Goal: Task Accomplishment & Management: Use online tool/utility

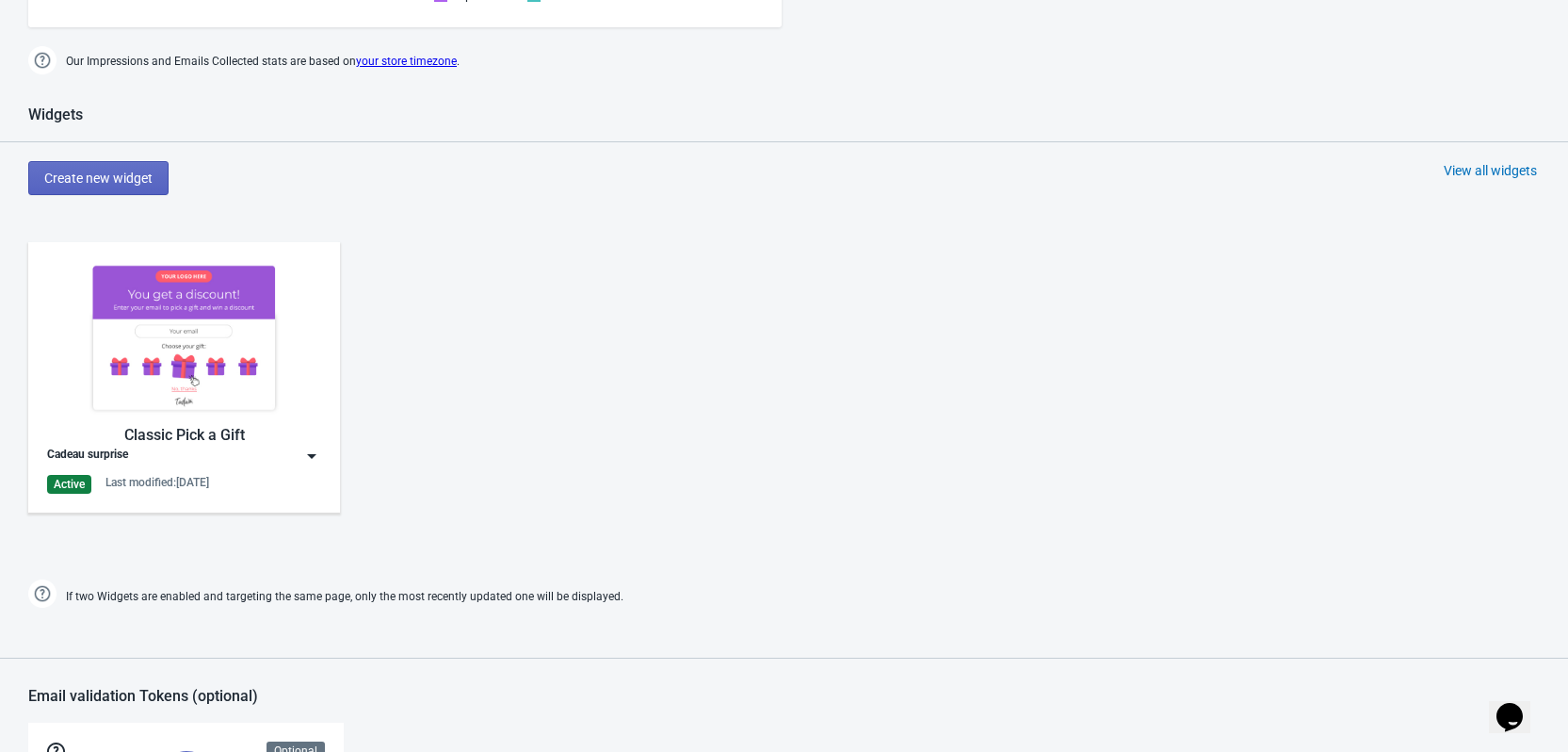
scroll to position [720, 0]
click at [244, 398] on img at bounding box center [184, 338] width 274 height 154
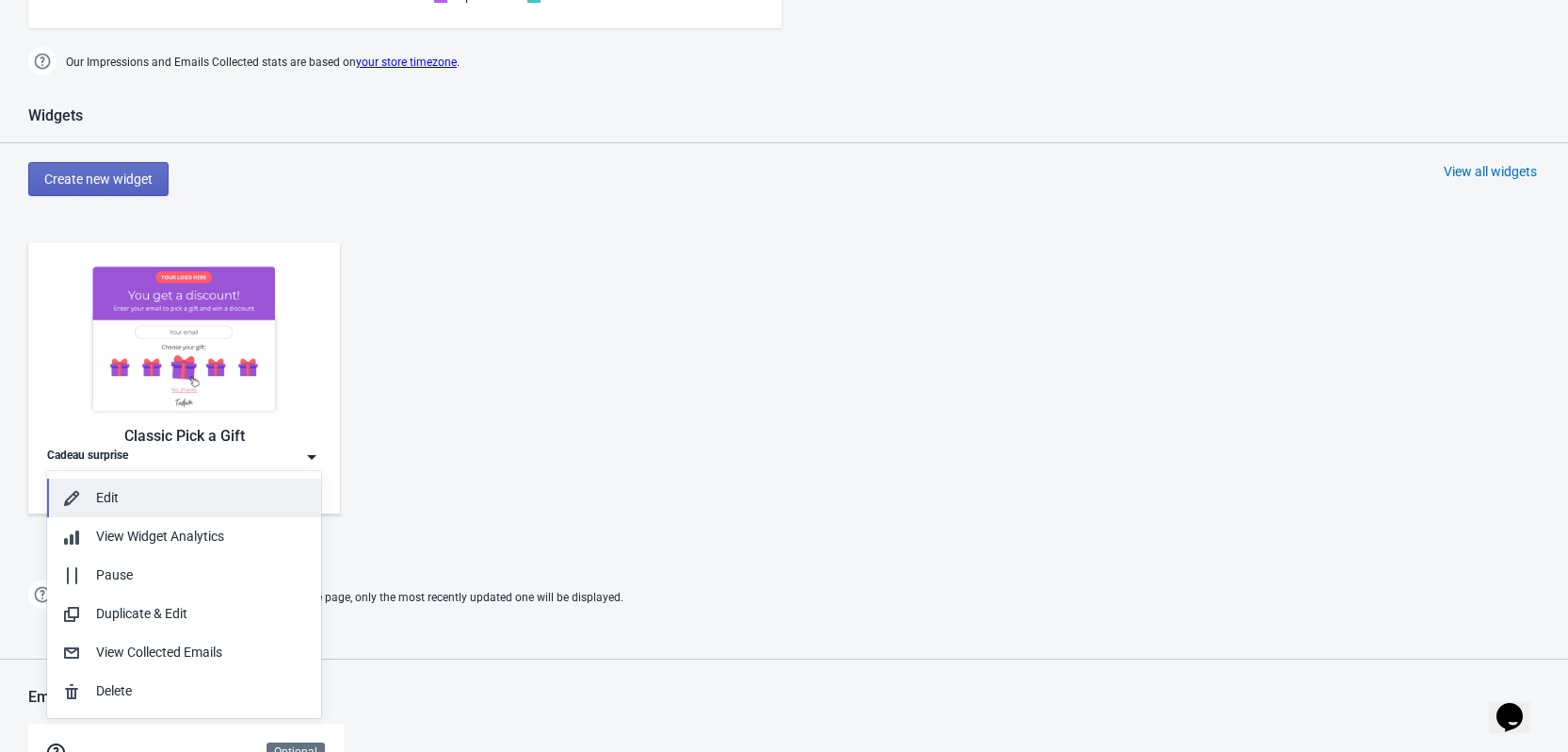
click at [128, 504] on div "Edit" at bounding box center [200, 498] width 210 height 20
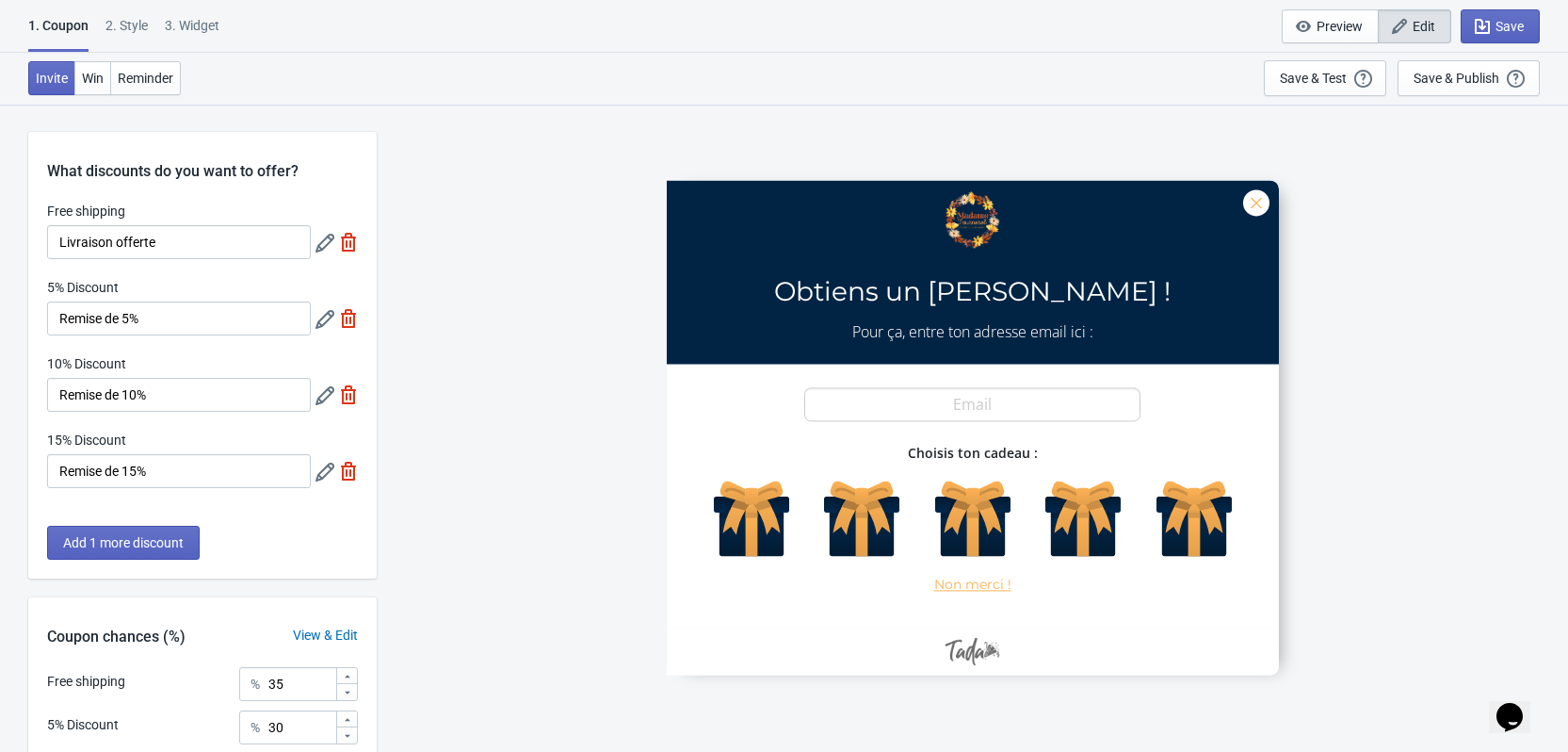
click at [124, 30] on div "2 . Style" at bounding box center [126, 32] width 42 height 33
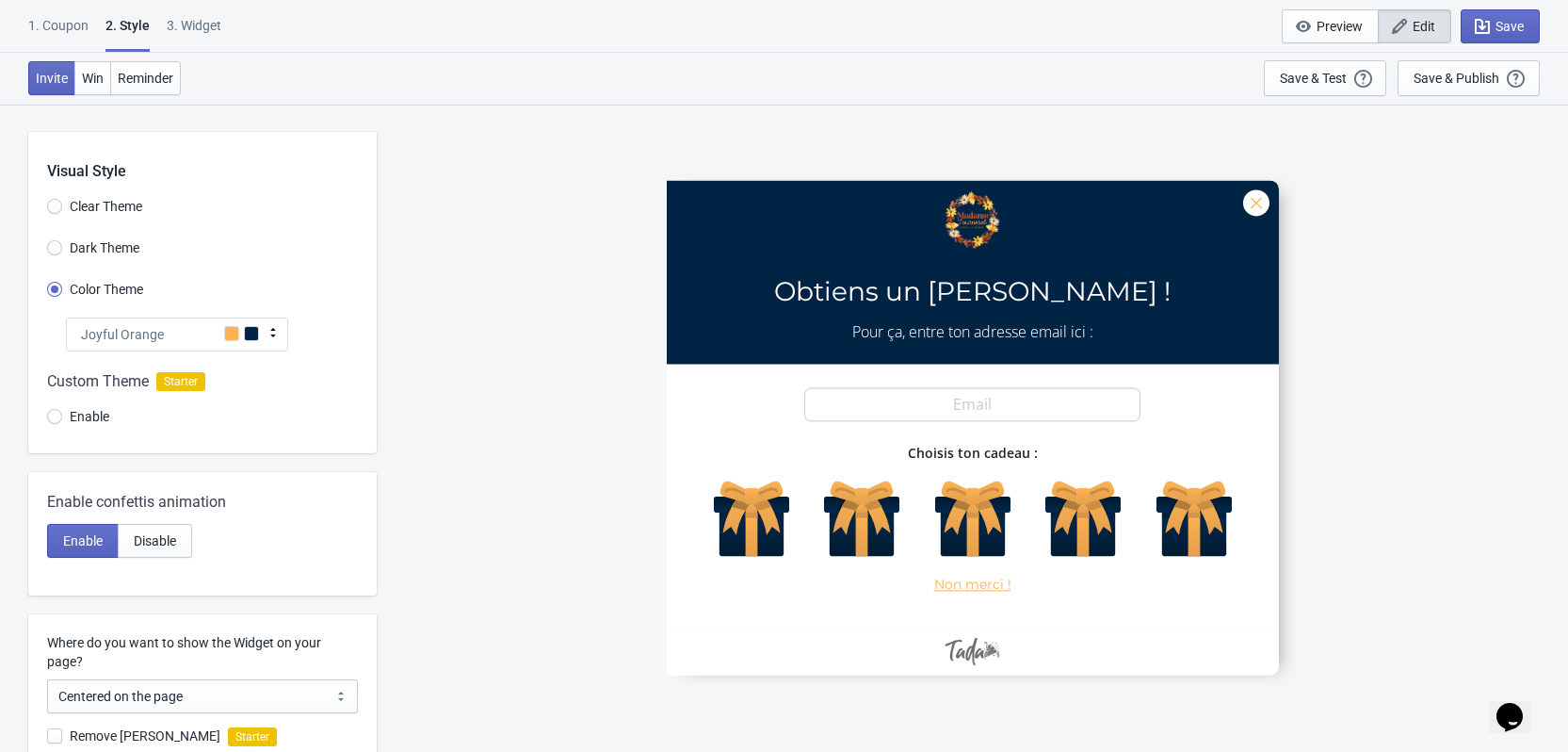
click at [261, 332] on div "Joyful Orange" at bounding box center [176, 334] width 222 height 34
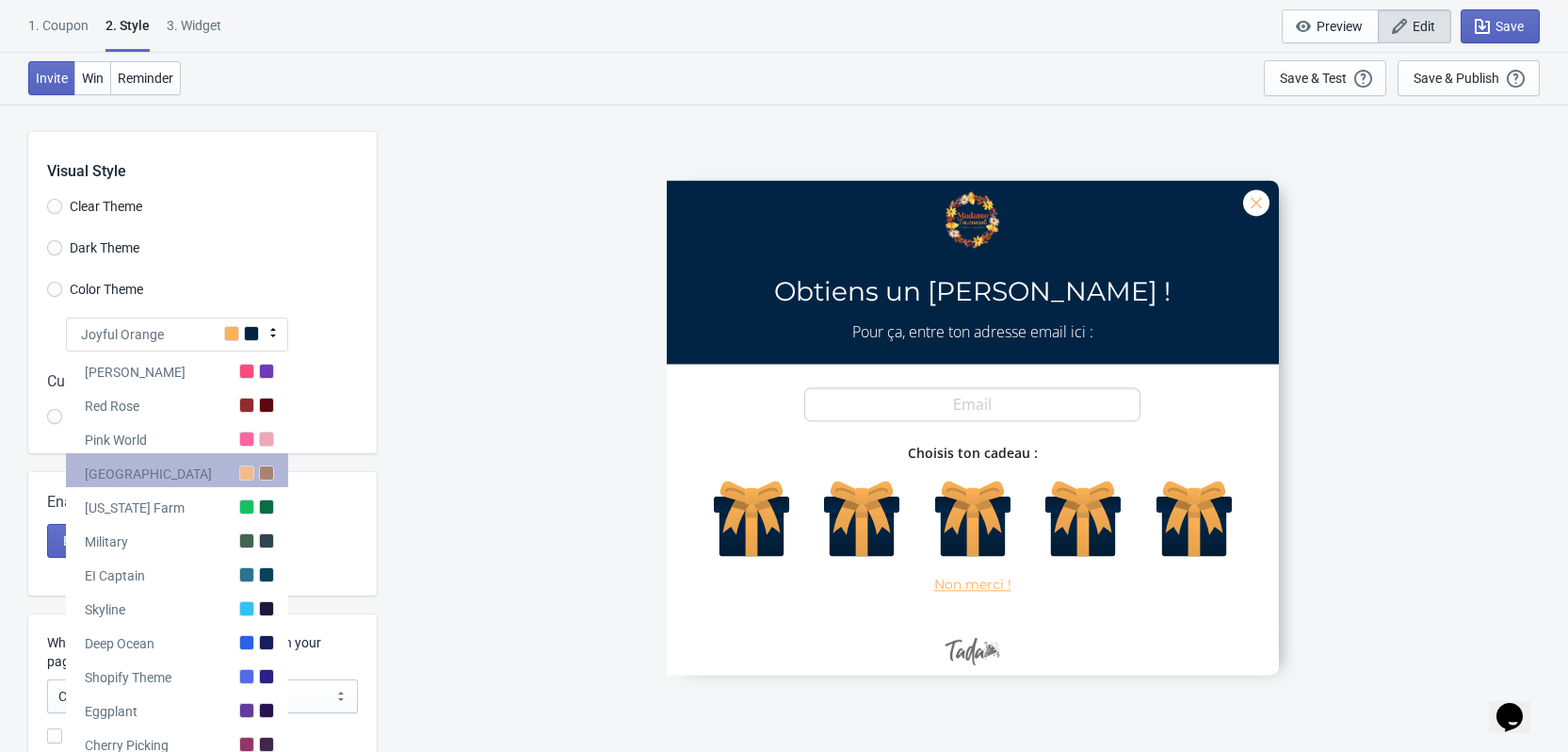
click at [251, 473] on div at bounding box center [246, 472] width 15 height 15
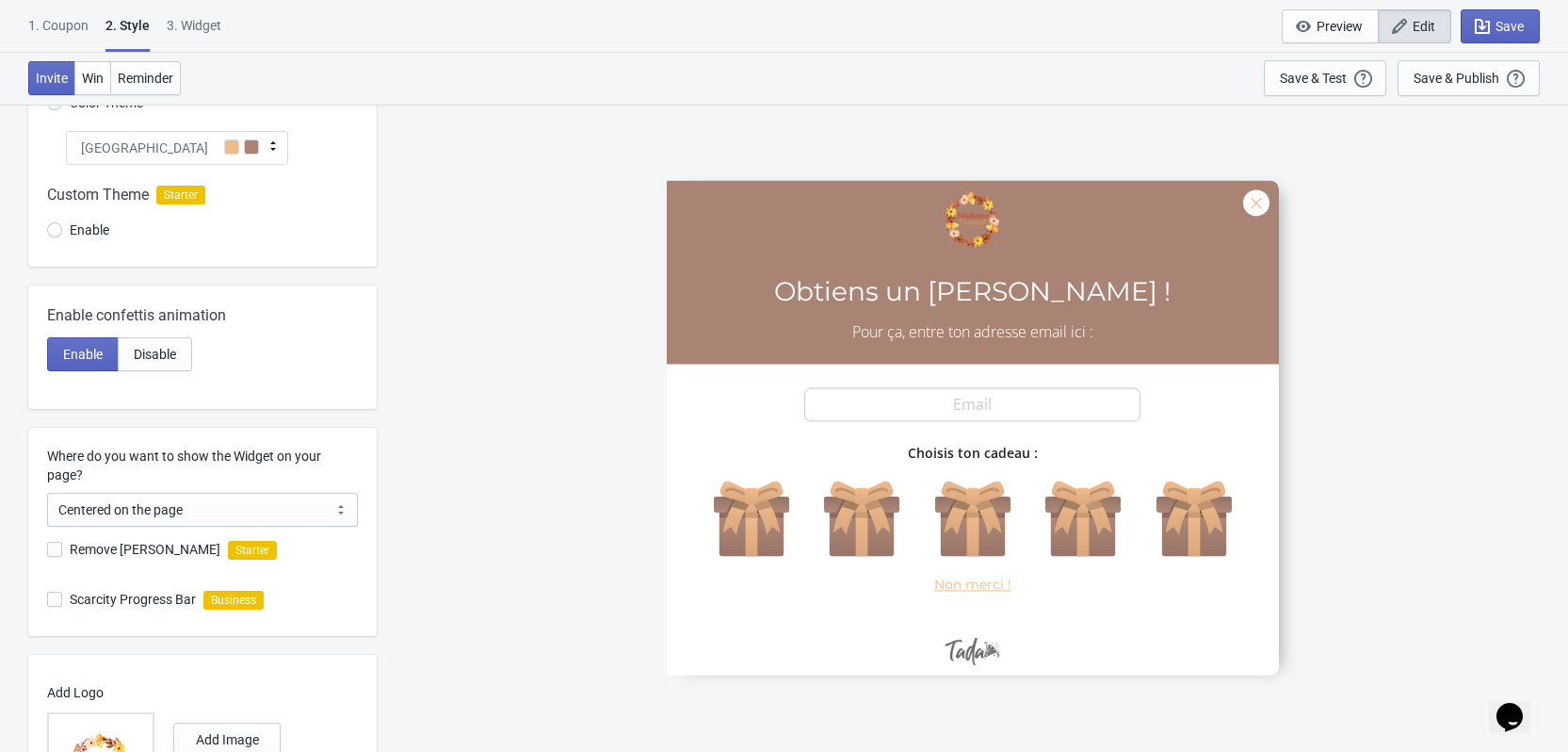
scroll to position [188, 0]
click at [276, 142] on icon at bounding box center [273, 145] width 19 height 19
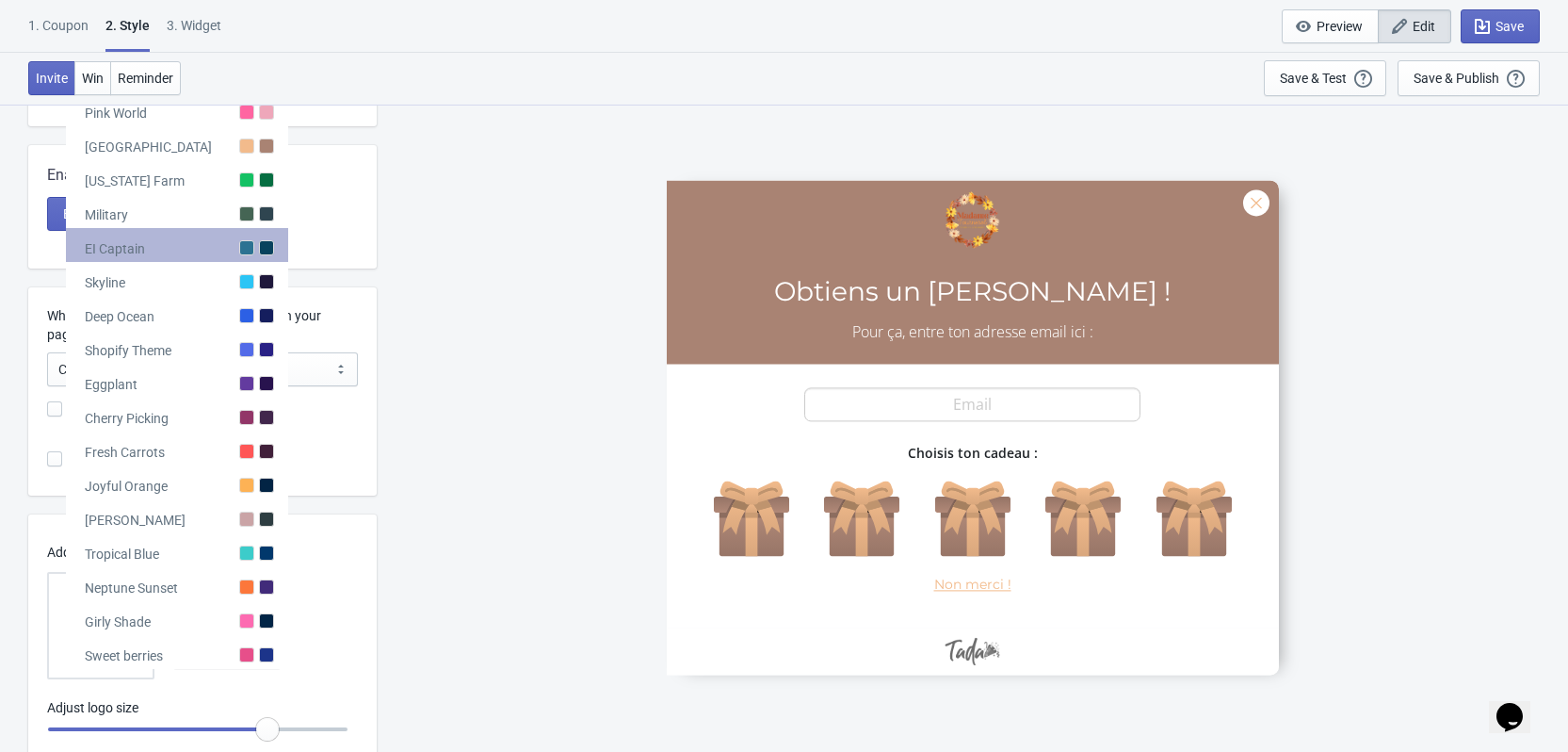
scroll to position [325, 0]
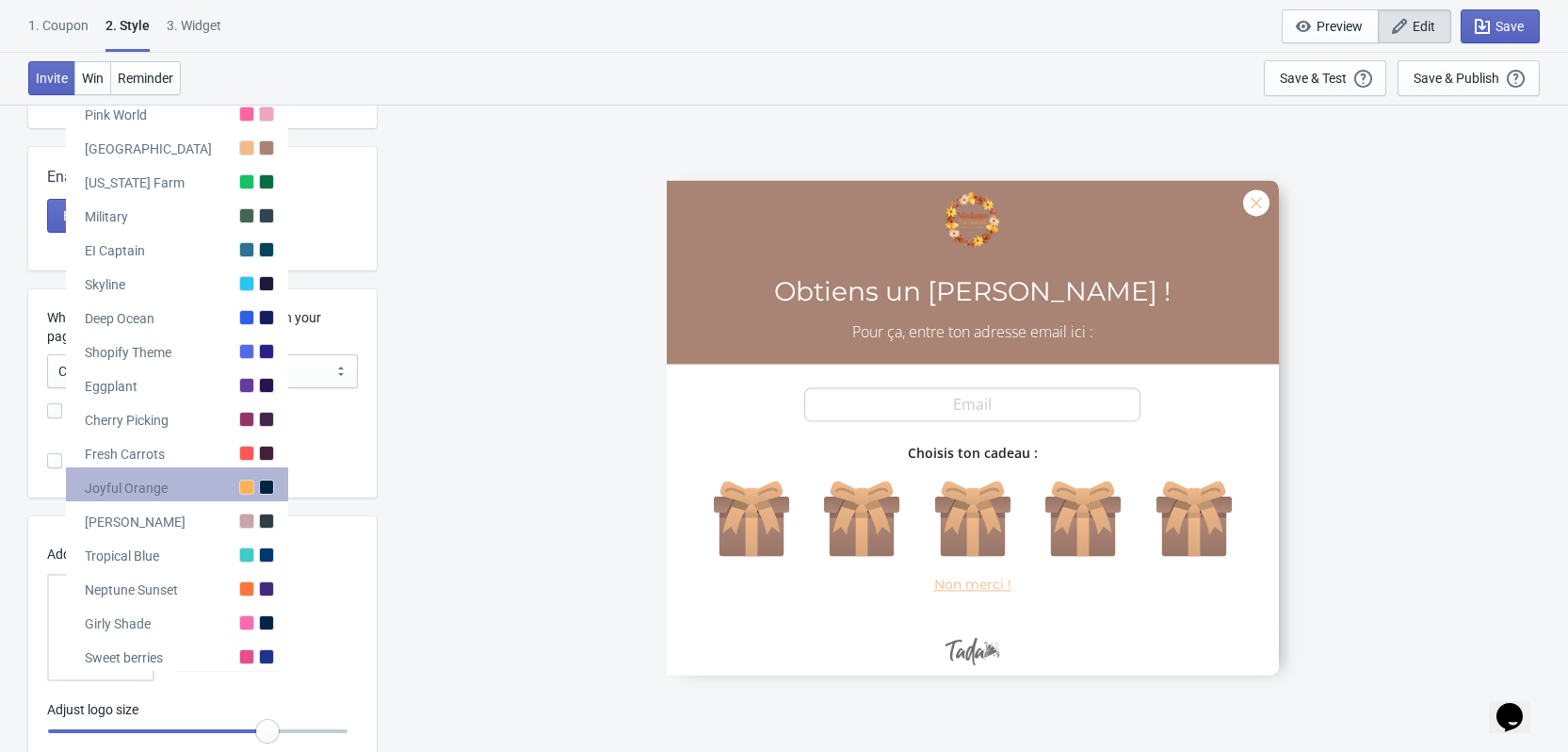
click at [234, 489] on div "Joyful Orange" at bounding box center [176, 484] width 222 height 34
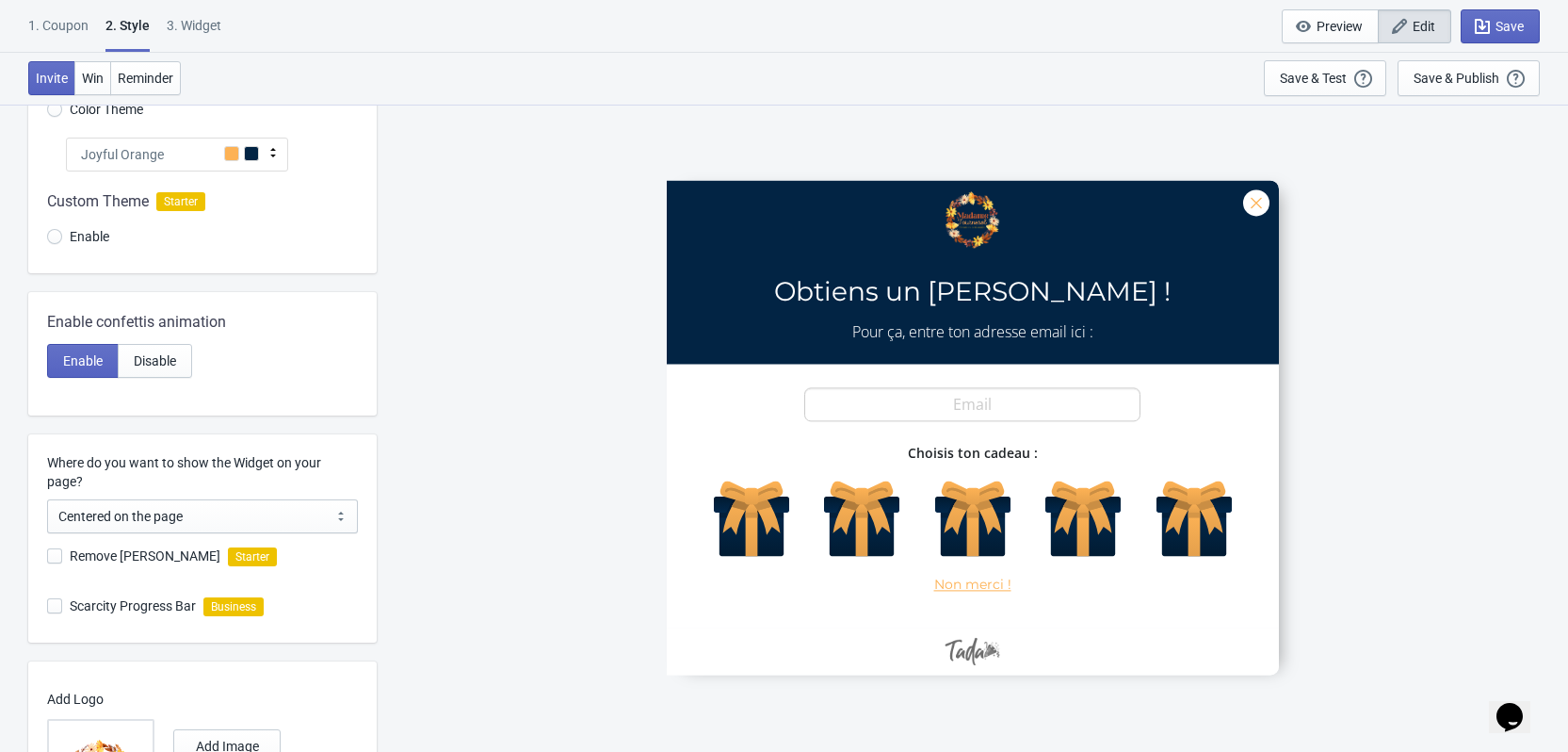
scroll to position [179, 0]
click at [264, 136] on div "Visual Style Clear Theme Dark Theme Color Theme Joyful Orange Tada Red Rose Pin…" at bounding box center [202, 113] width 348 height 321
click at [264, 154] on icon at bounding box center [273, 153] width 19 height 19
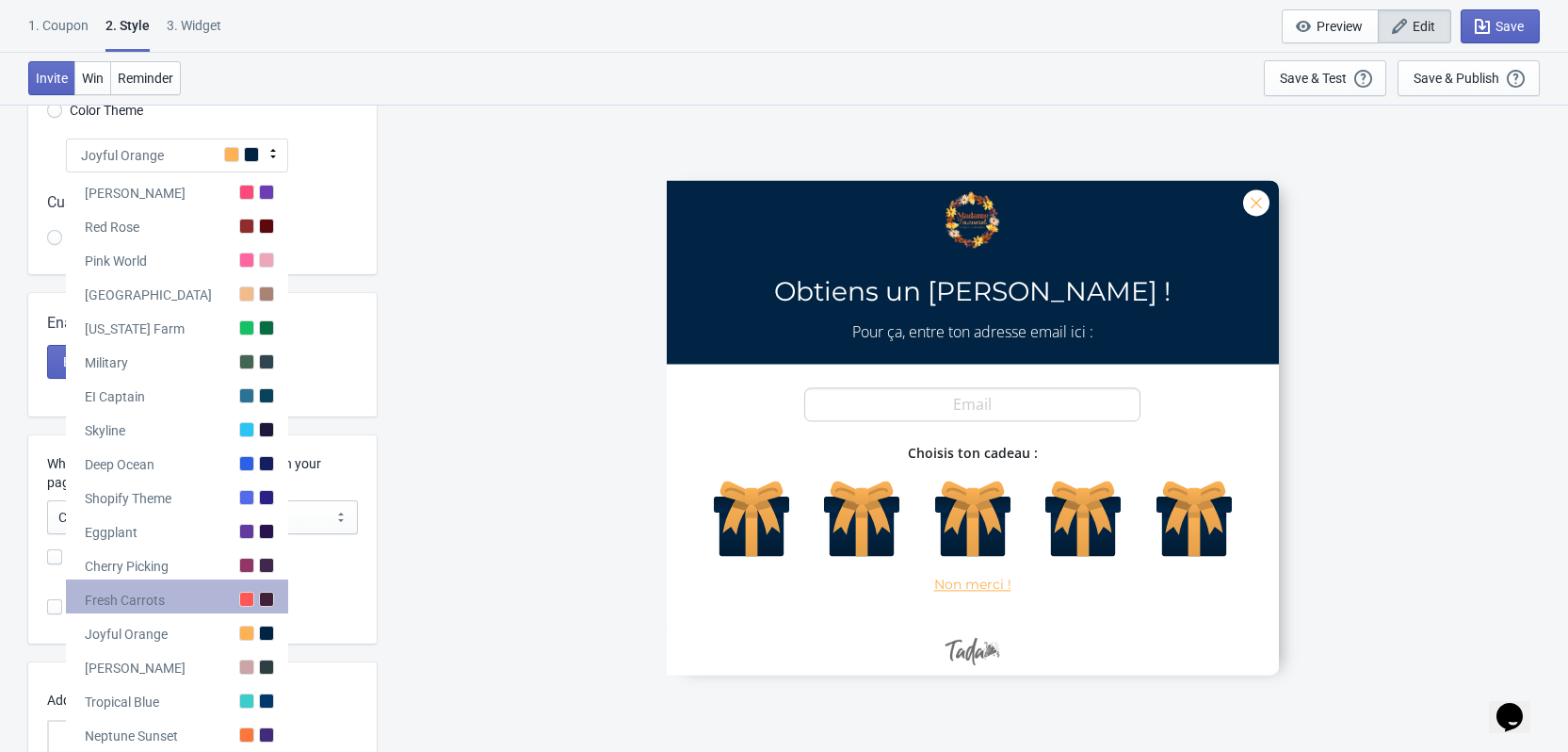
click at [251, 601] on div at bounding box center [246, 598] width 15 height 15
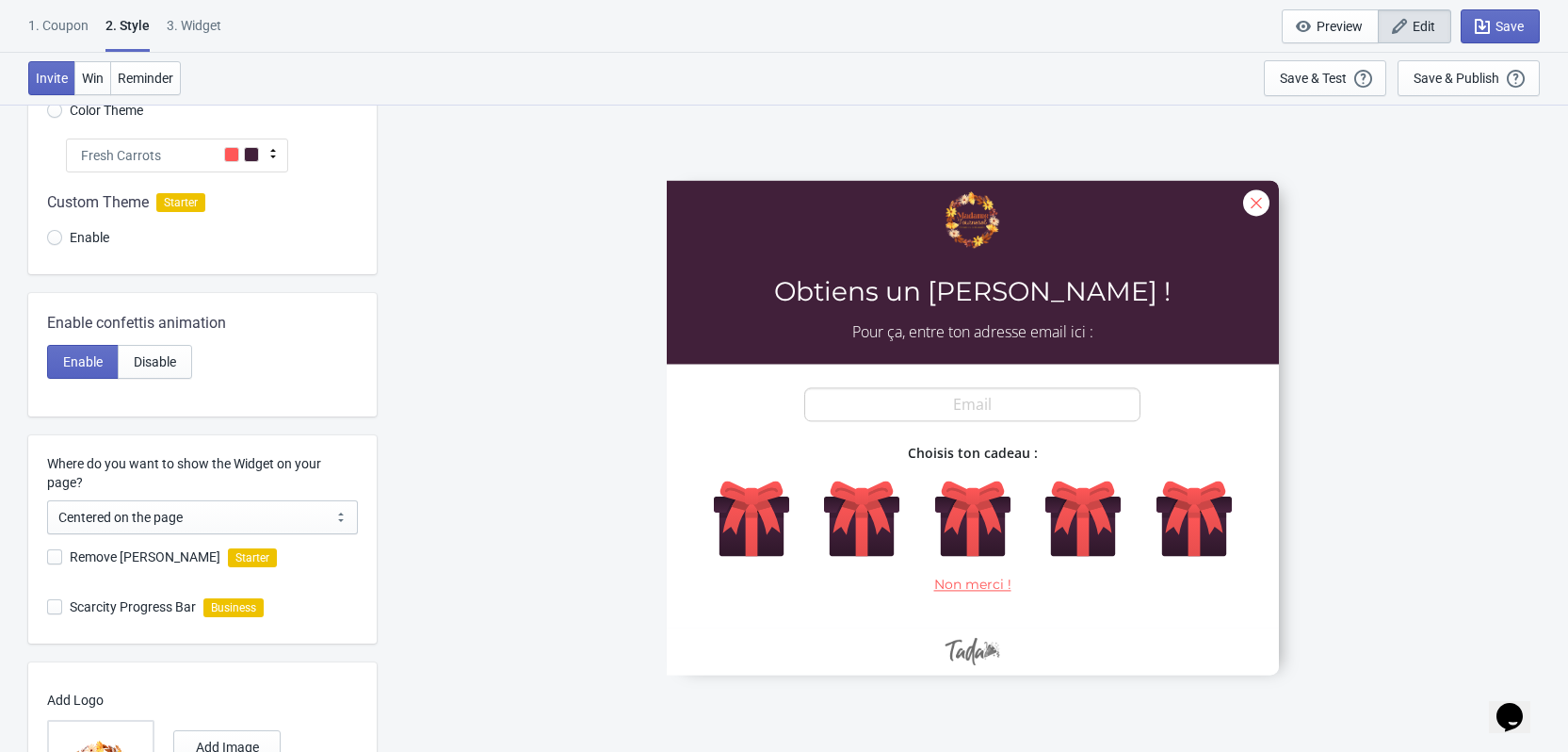
click at [268, 150] on icon at bounding box center [273, 153] width 19 height 19
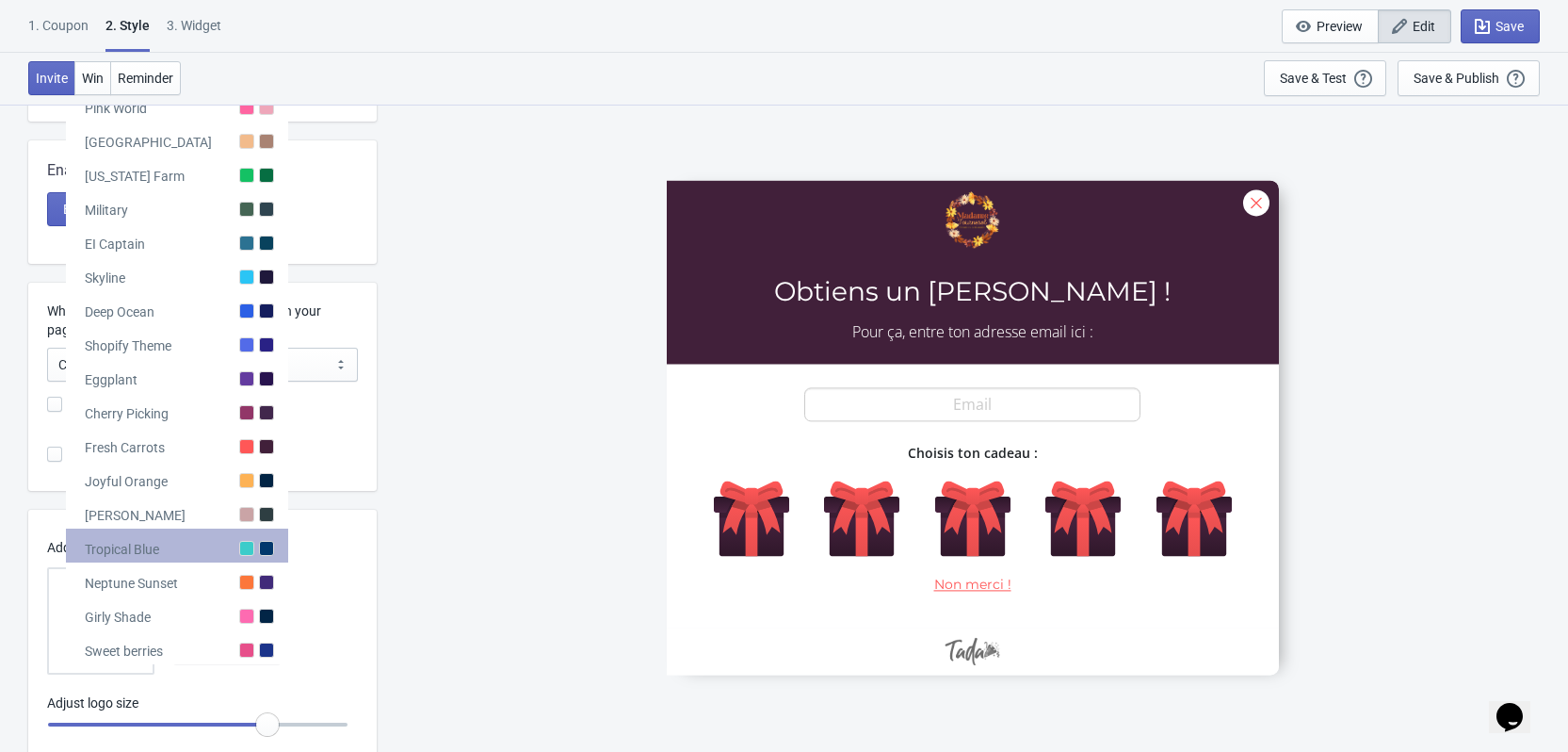
scroll to position [312, 0]
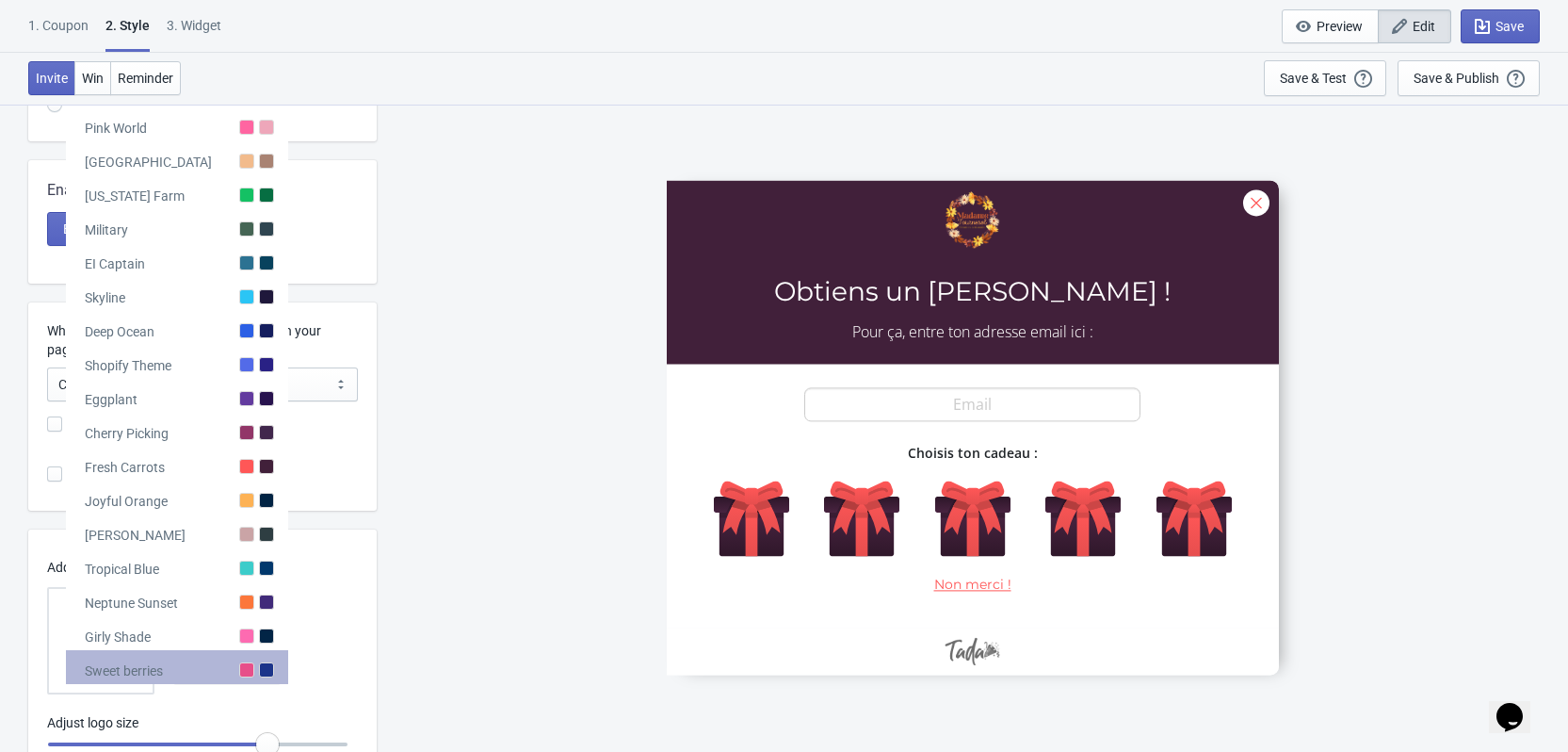
click at [240, 656] on div "Sweet berries" at bounding box center [176, 667] width 222 height 34
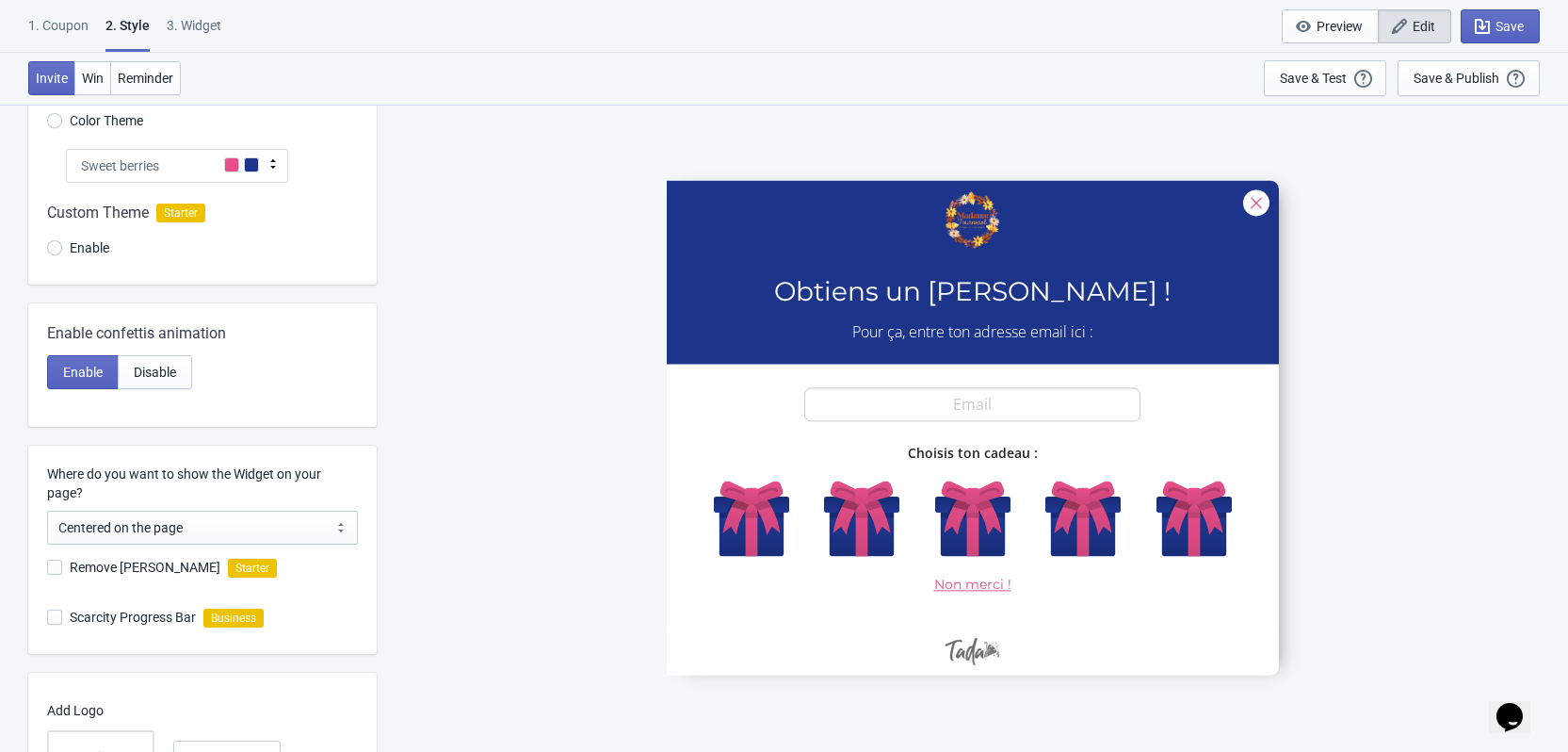
scroll to position [167, 0]
click at [267, 166] on icon at bounding box center [273, 164] width 19 height 19
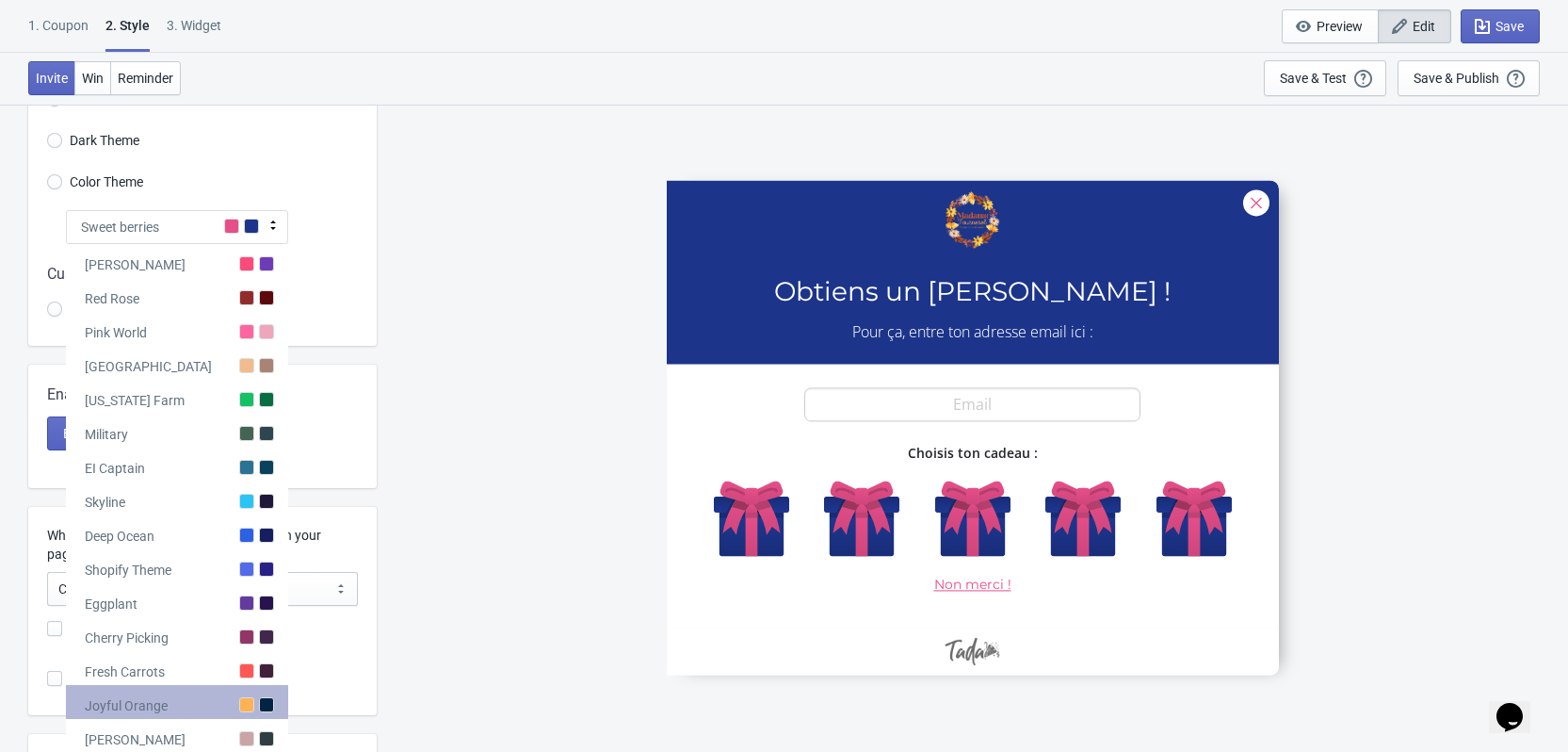
scroll to position [107, 0]
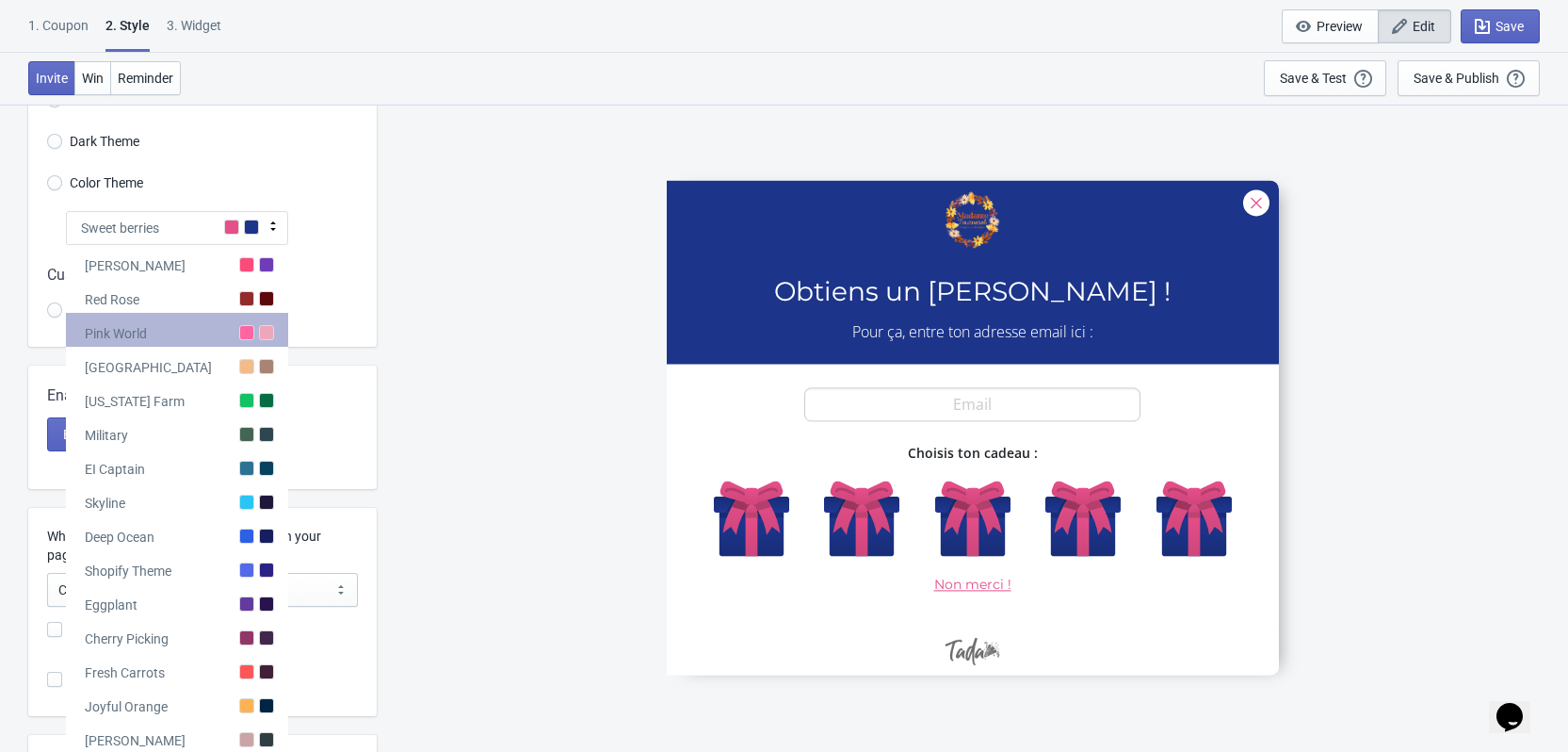
click at [245, 345] on div "Pink World" at bounding box center [176, 330] width 222 height 34
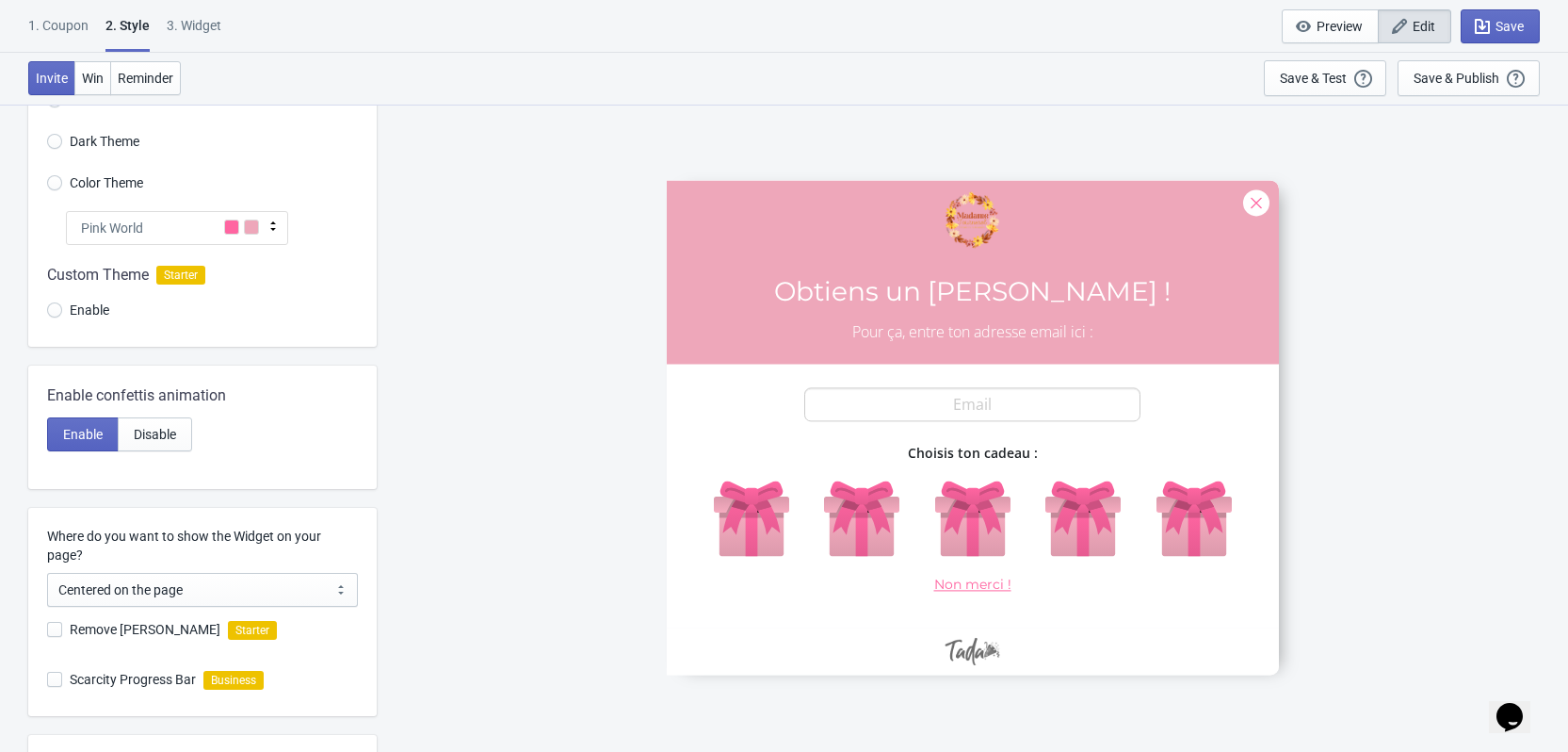
click at [259, 226] on div "Pink World" at bounding box center [176, 228] width 222 height 34
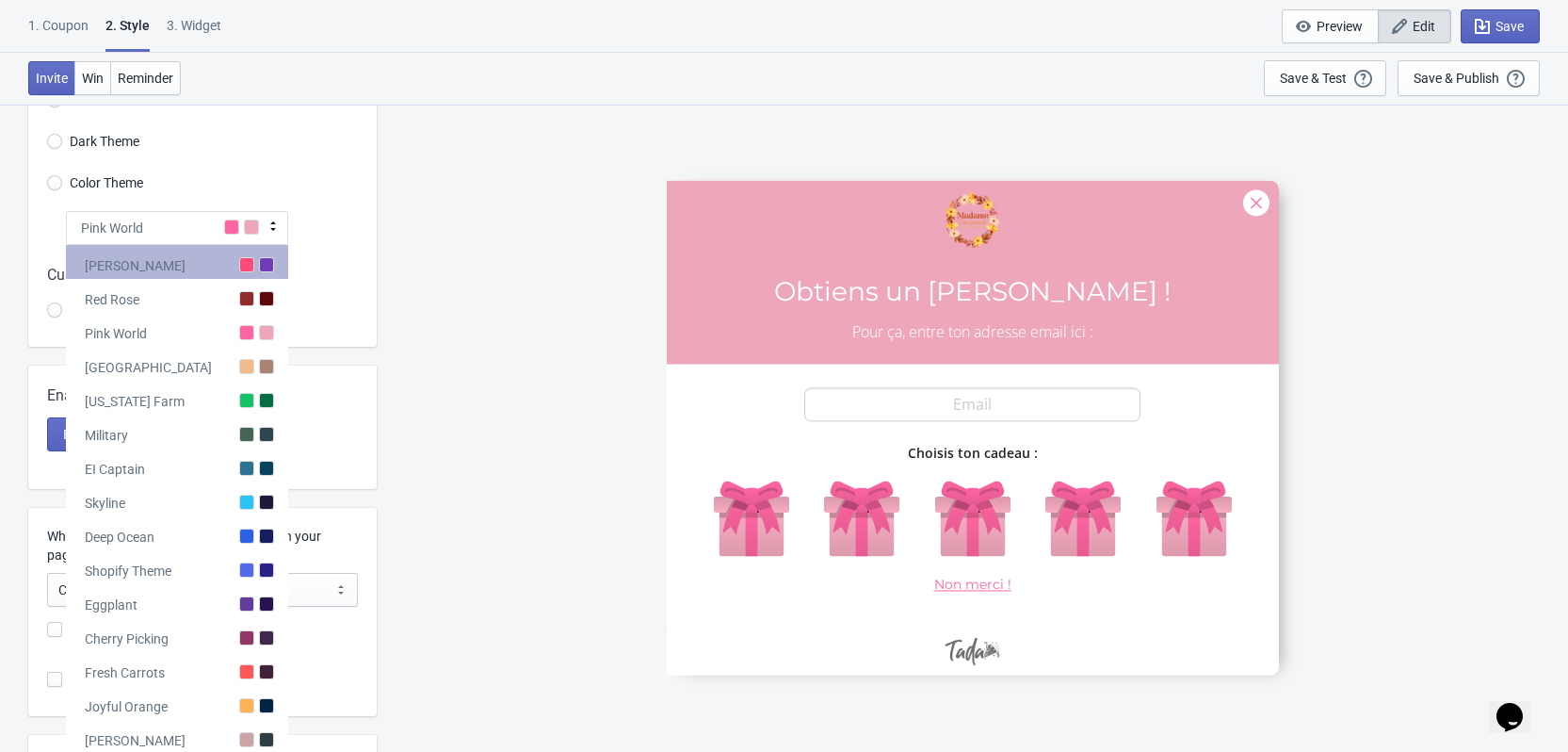
click at [259, 268] on div at bounding box center [266, 264] width 15 height 15
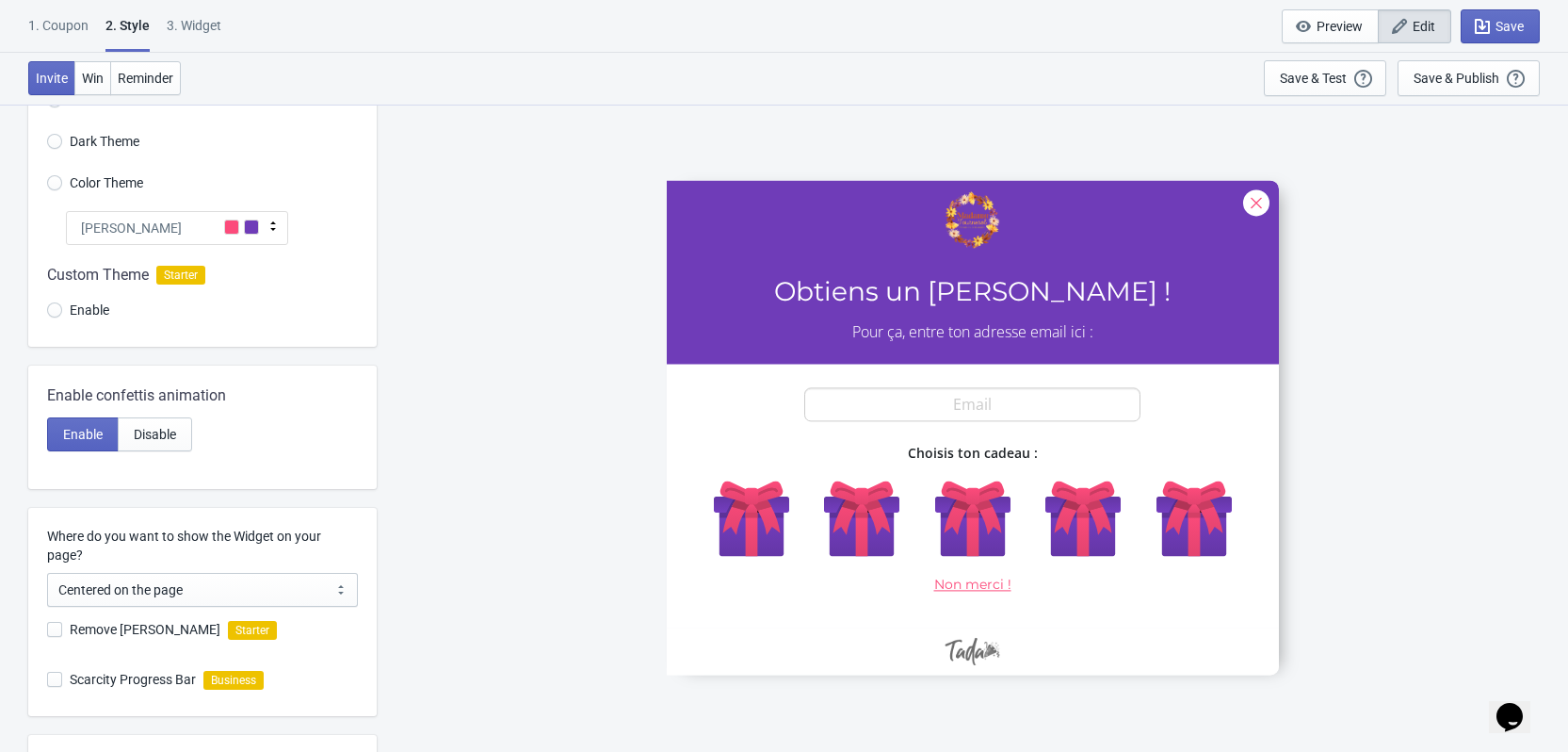
click at [252, 218] on div "[PERSON_NAME]" at bounding box center [176, 228] width 222 height 34
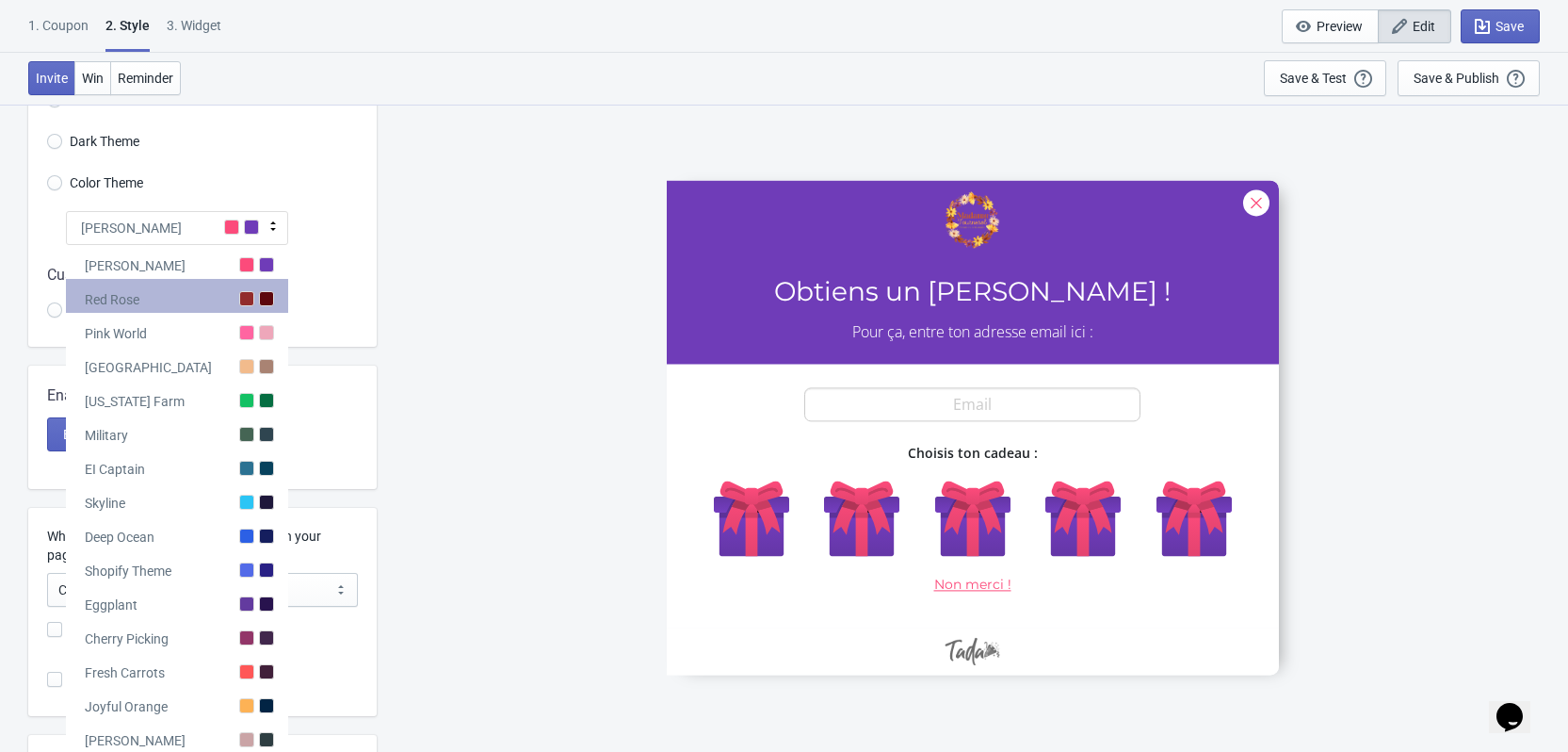
click at [259, 304] on div at bounding box center [266, 298] width 15 height 15
radio input "true"
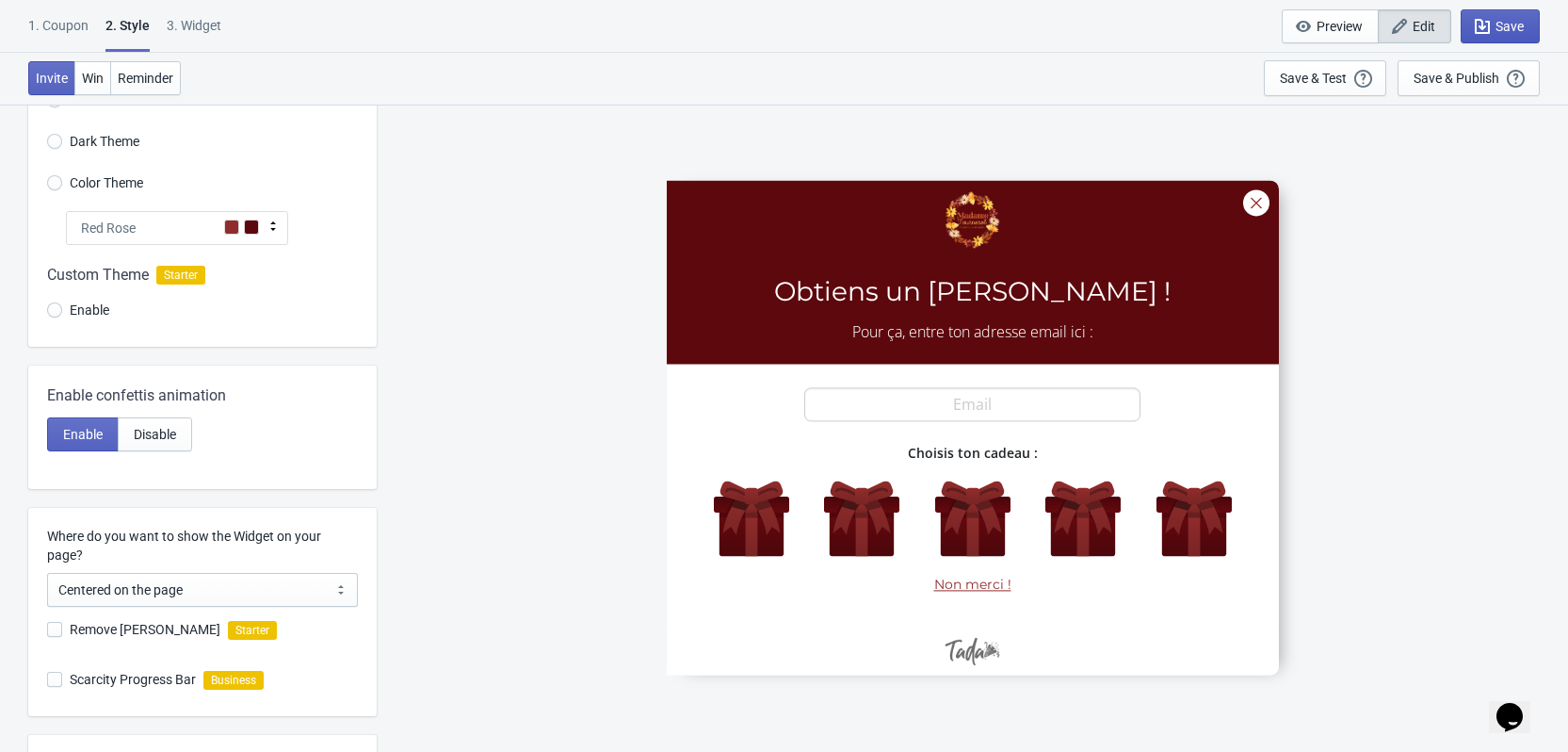
click at [1514, 24] on span "Save" at bounding box center [1509, 25] width 28 height 15
